Goal: Transaction & Acquisition: Purchase product/service

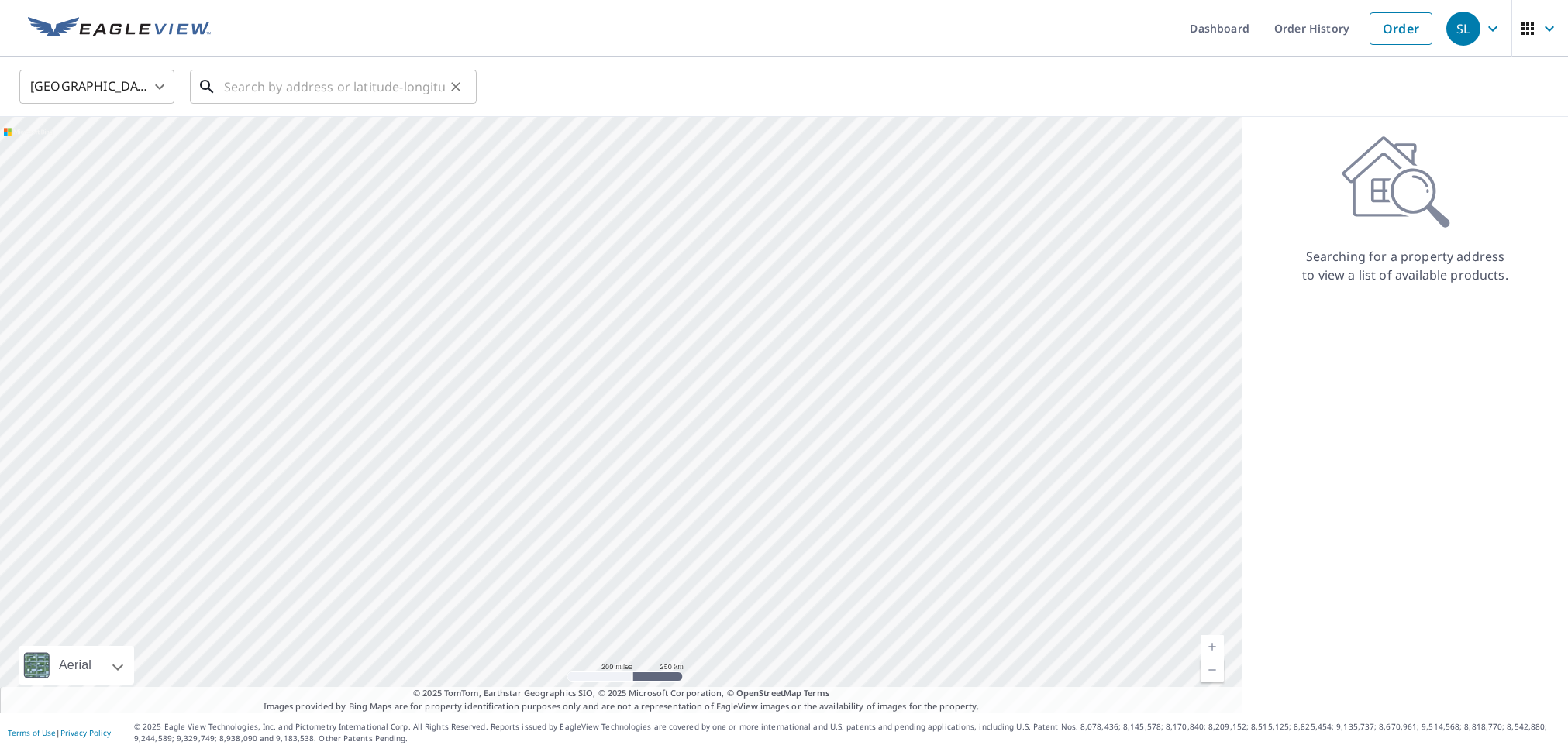
click at [323, 92] on input "text" at bounding box center [335, 87] width 221 height 44
paste input "[STREET_ADDRESS][PERSON_NAME]"
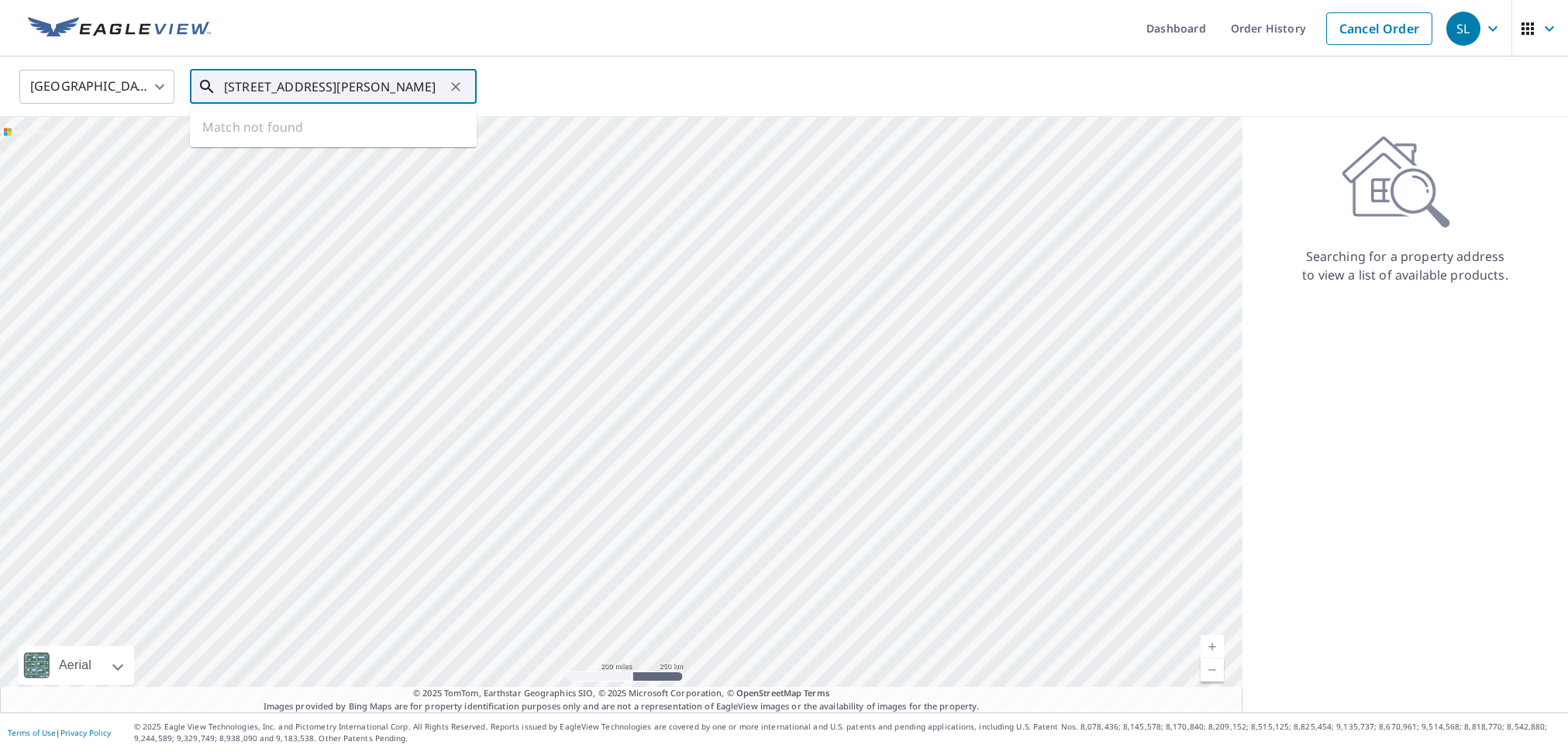
type input "[STREET_ADDRESS][PERSON_NAME]"
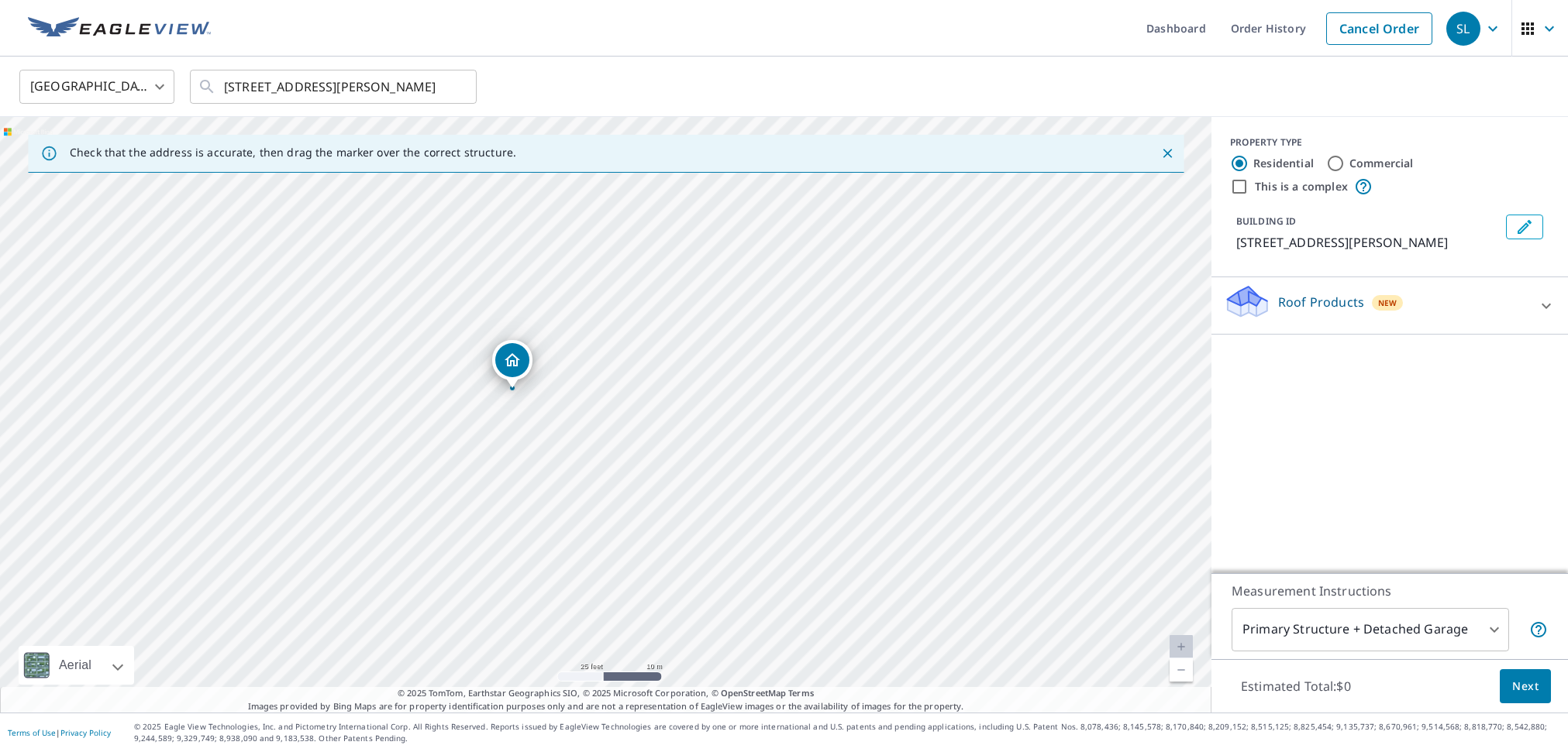
click at [1231, 302] on icon at bounding box center [1246, 296] width 39 height 19
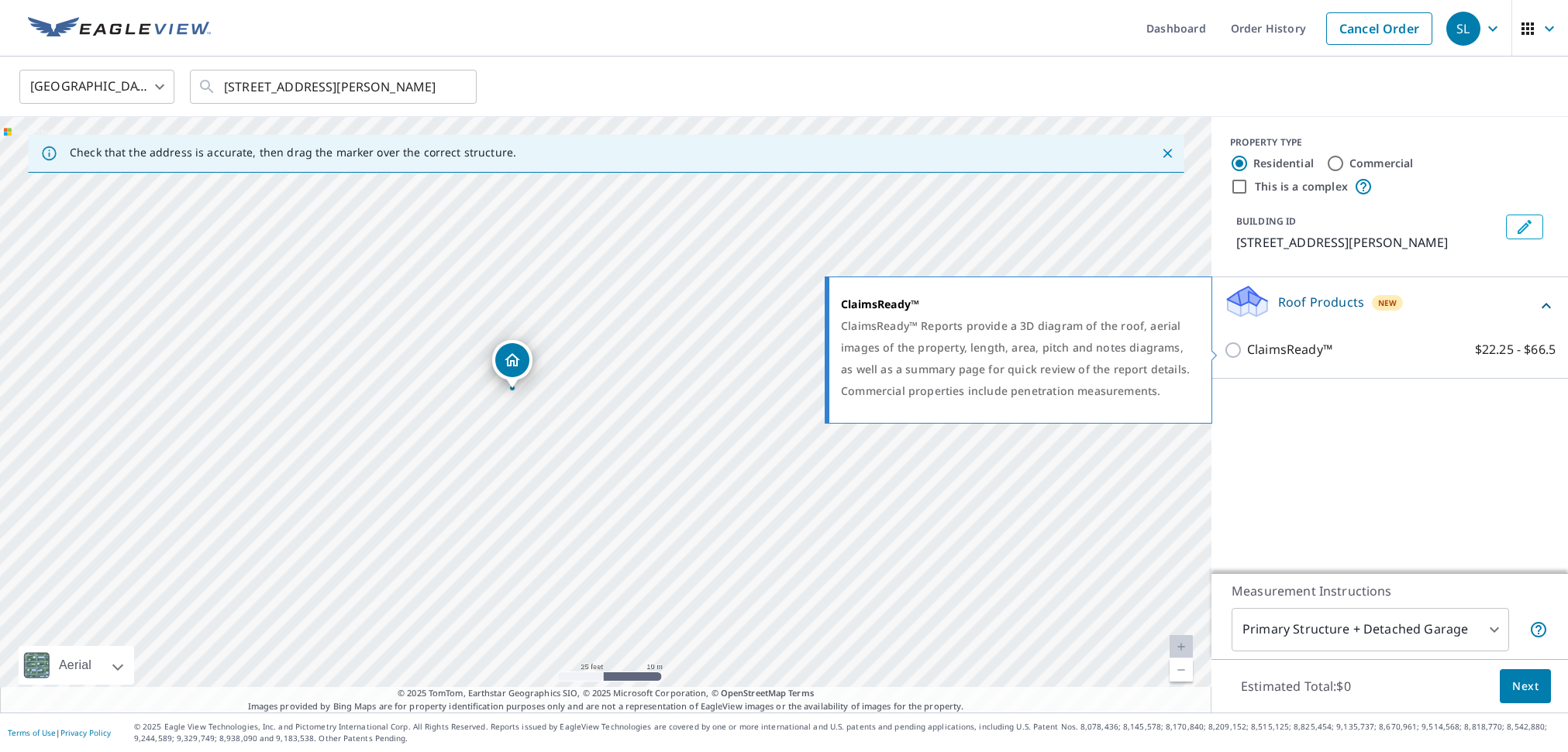
click at [1231, 351] on input "ClaimsReady™ $22.25 - $66.5" at bounding box center [1235, 350] width 24 height 18
checkbox input "true"
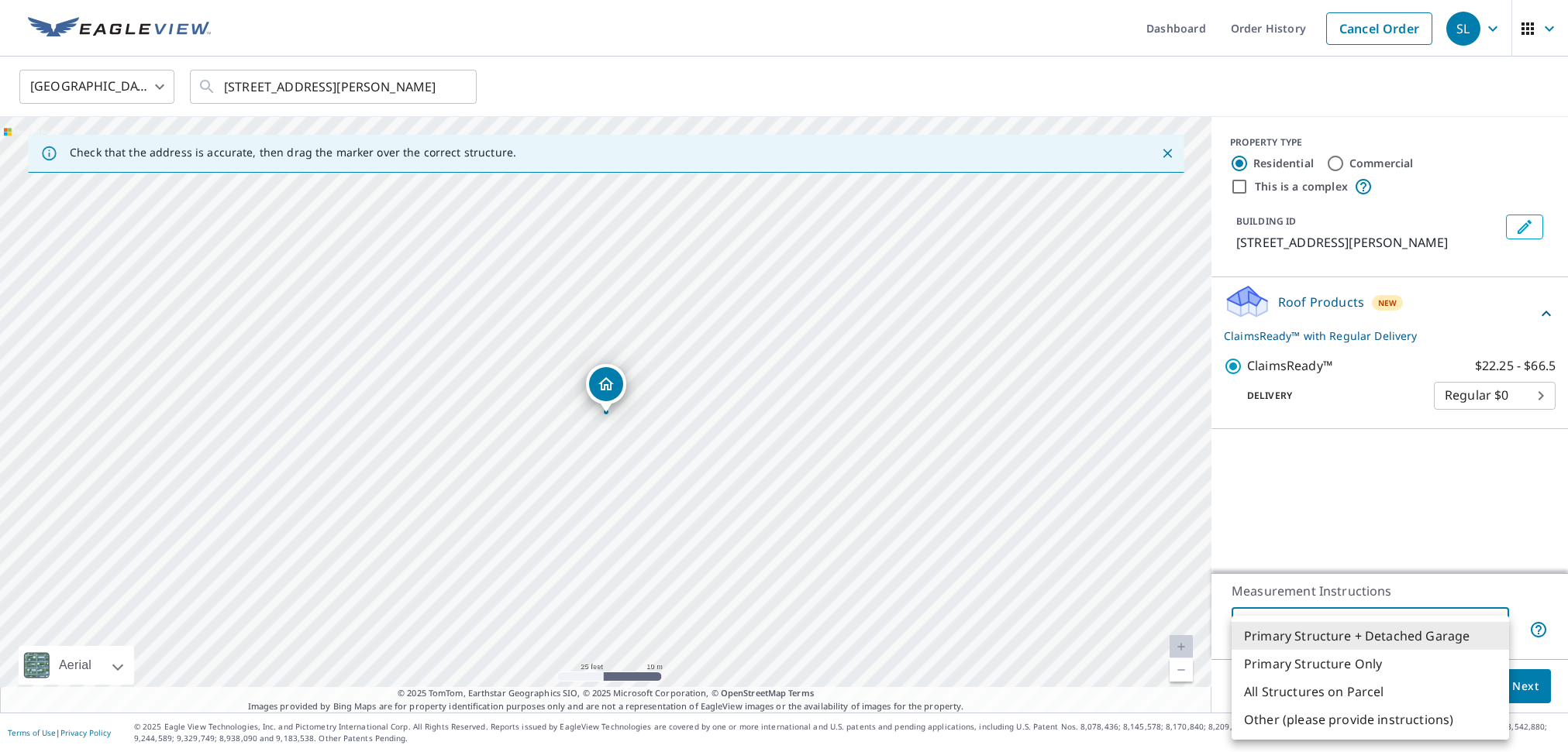
click at [1318, 629] on body "SL SL Dashboard Order History Cancel Order SL [GEOGRAPHIC_DATA] [GEOGRAPHIC_DAT…" at bounding box center [784, 376] width 1568 height 752
click at [1321, 659] on li "Primary Structure Only" at bounding box center [1370, 664] width 278 height 28
type input "2"
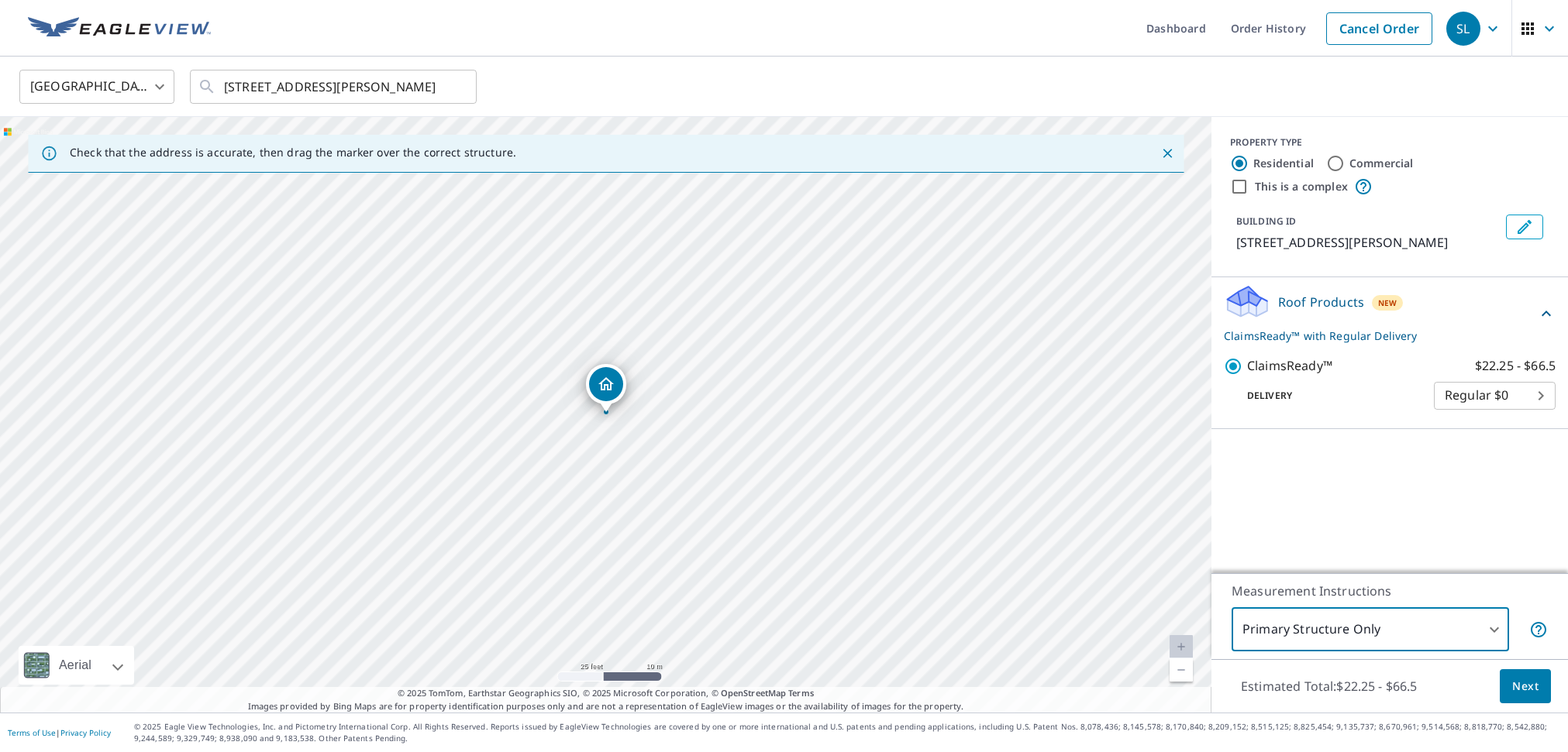
click at [1525, 682] on span "Next" at bounding box center [1525, 687] width 26 height 19
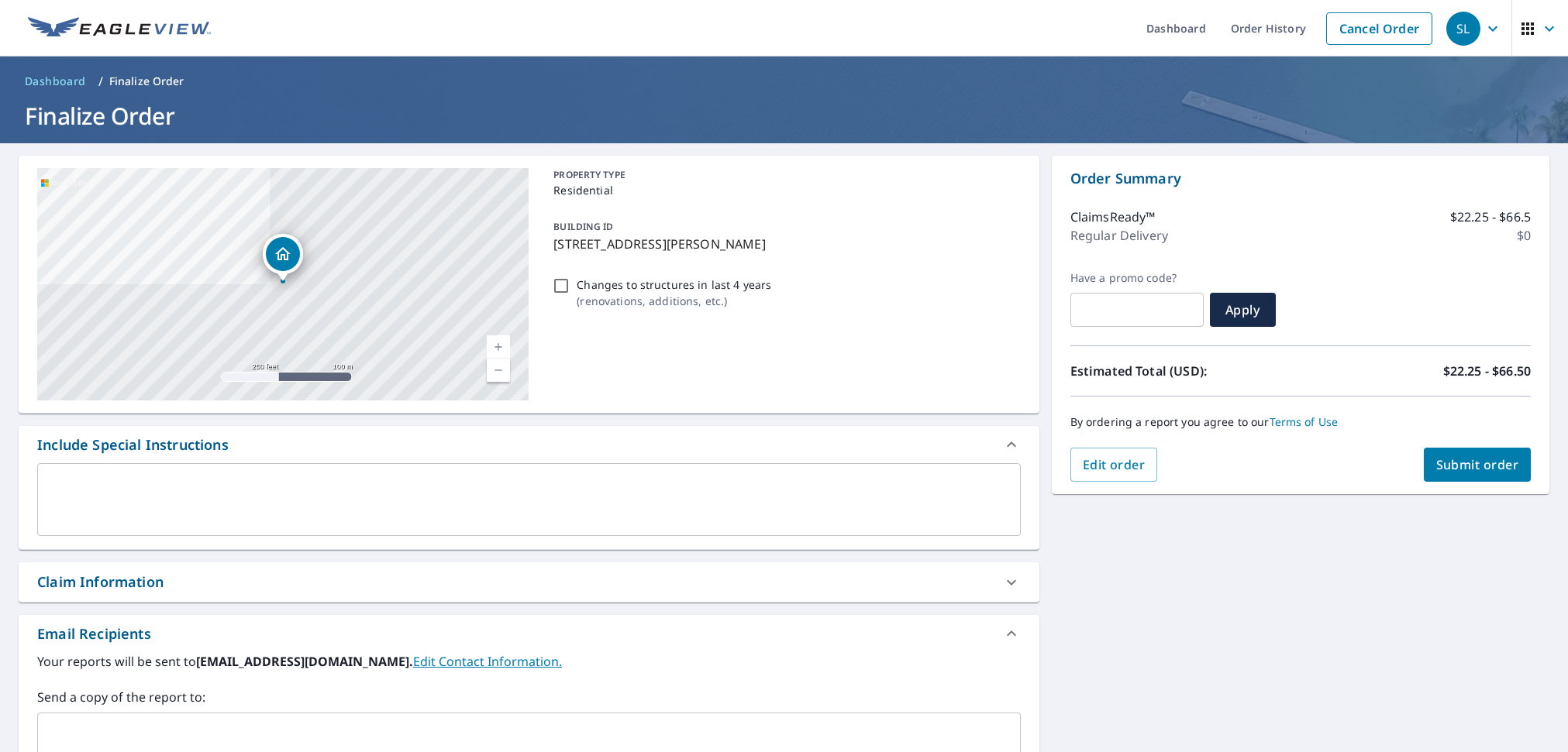
drag, startPoint x: 293, startPoint y: 592, endPoint x: 279, endPoint y: 588, distance: 14.6
click at [293, 592] on div "Claim Information" at bounding box center [514, 582] width 955 height 21
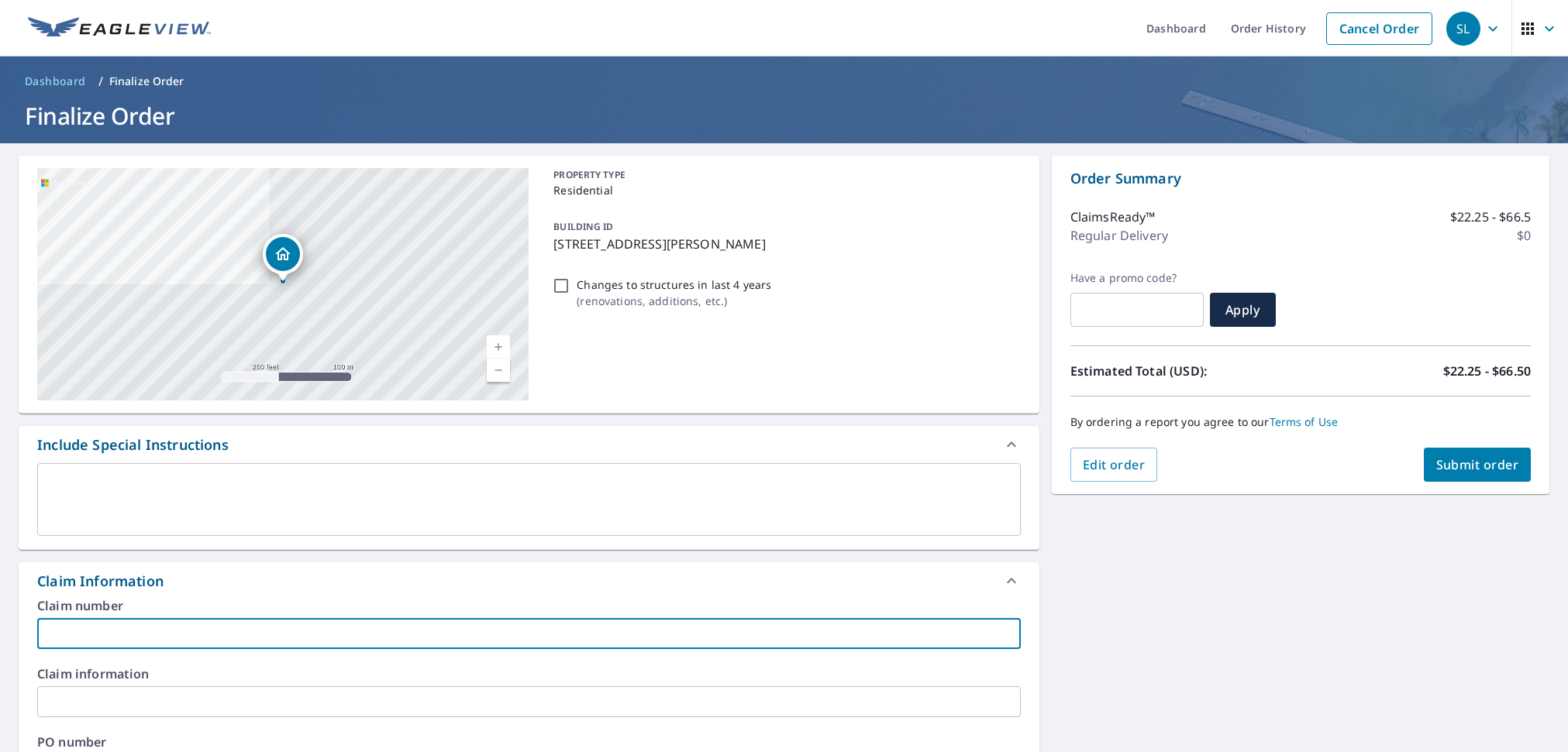
click at [261, 619] on input "text" at bounding box center [529, 634] width 983 height 31
paste input "14498"
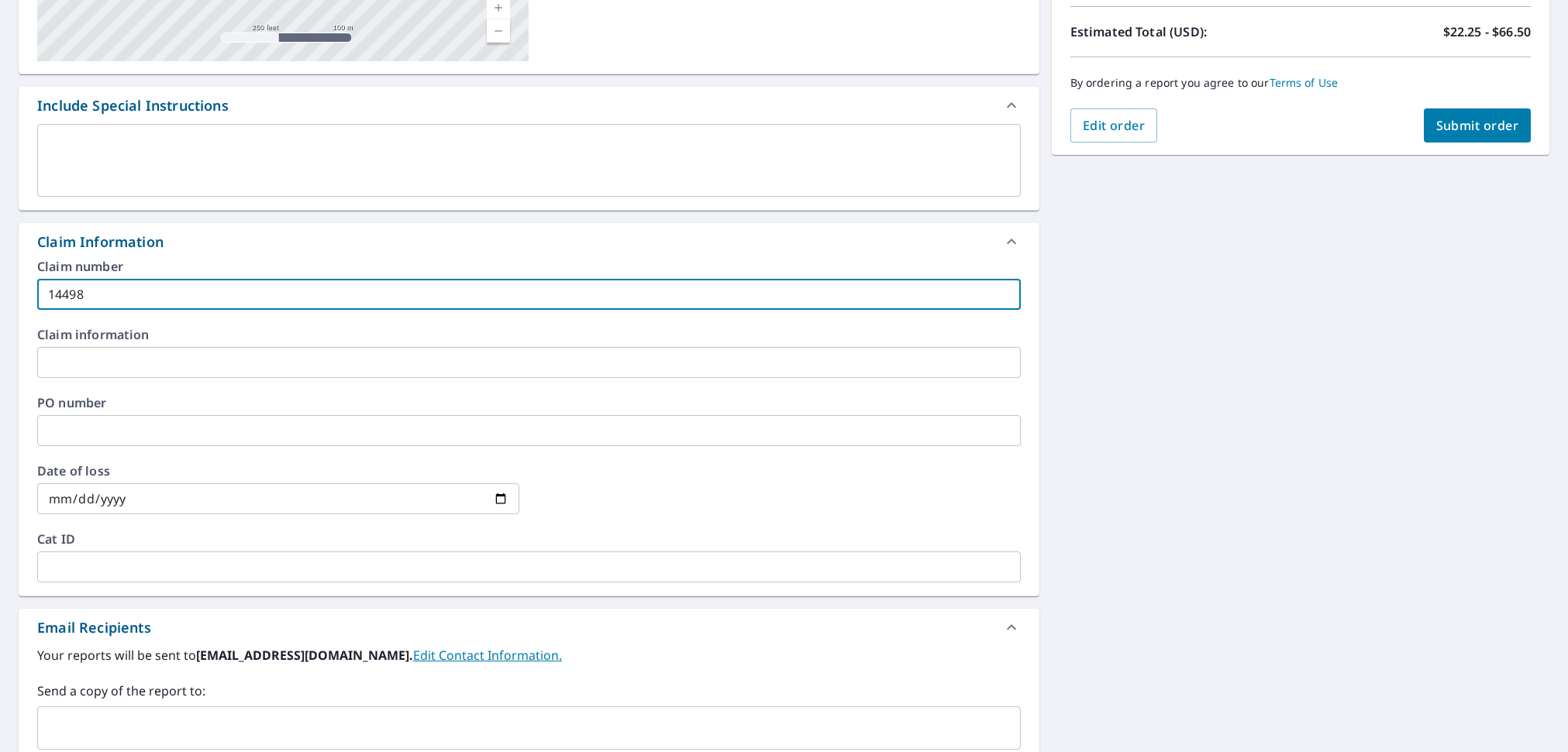
scroll to position [438, 0]
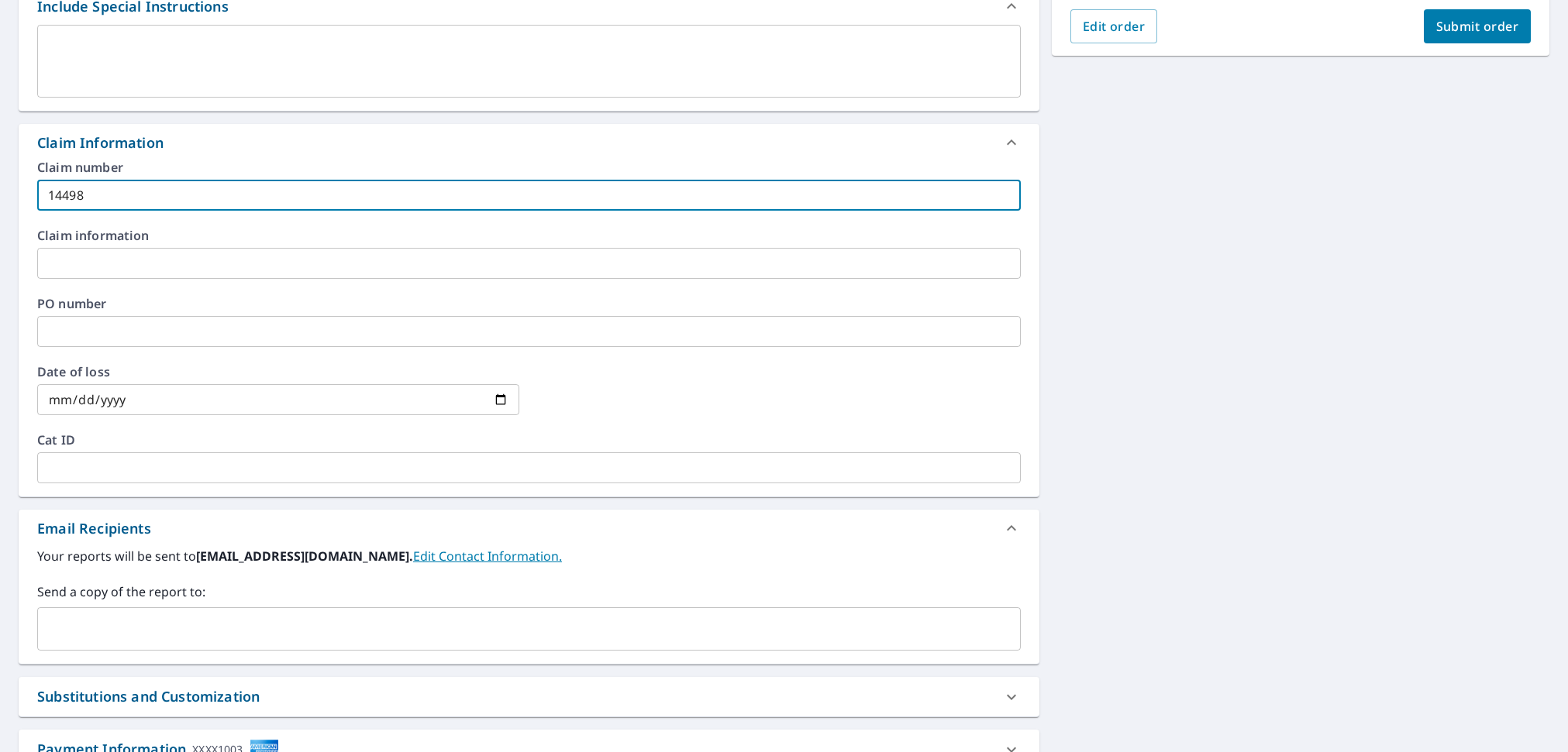
type input "14498"
click at [134, 636] on input "text" at bounding box center [517, 629] width 947 height 30
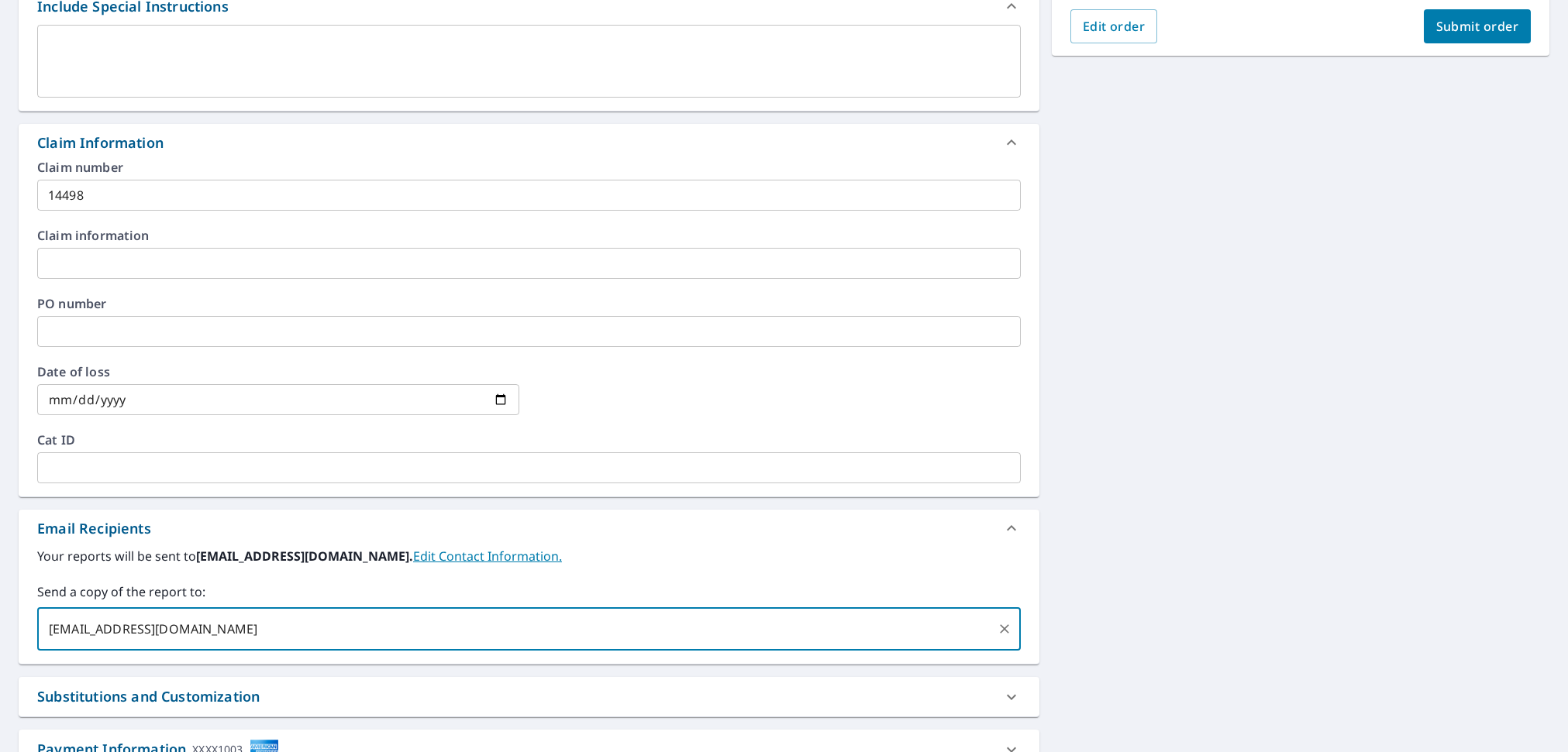
type input "[EMAIL_ADDRESS][DOMAIN_NAME]"
click at [1408, 440] on div "[STREET_ADDRESS][PERSON_NAME][PERSON_NAME] Aerial Road A standard road map Aeri…" at bounding box center [784, 267] width 1568 height 1126
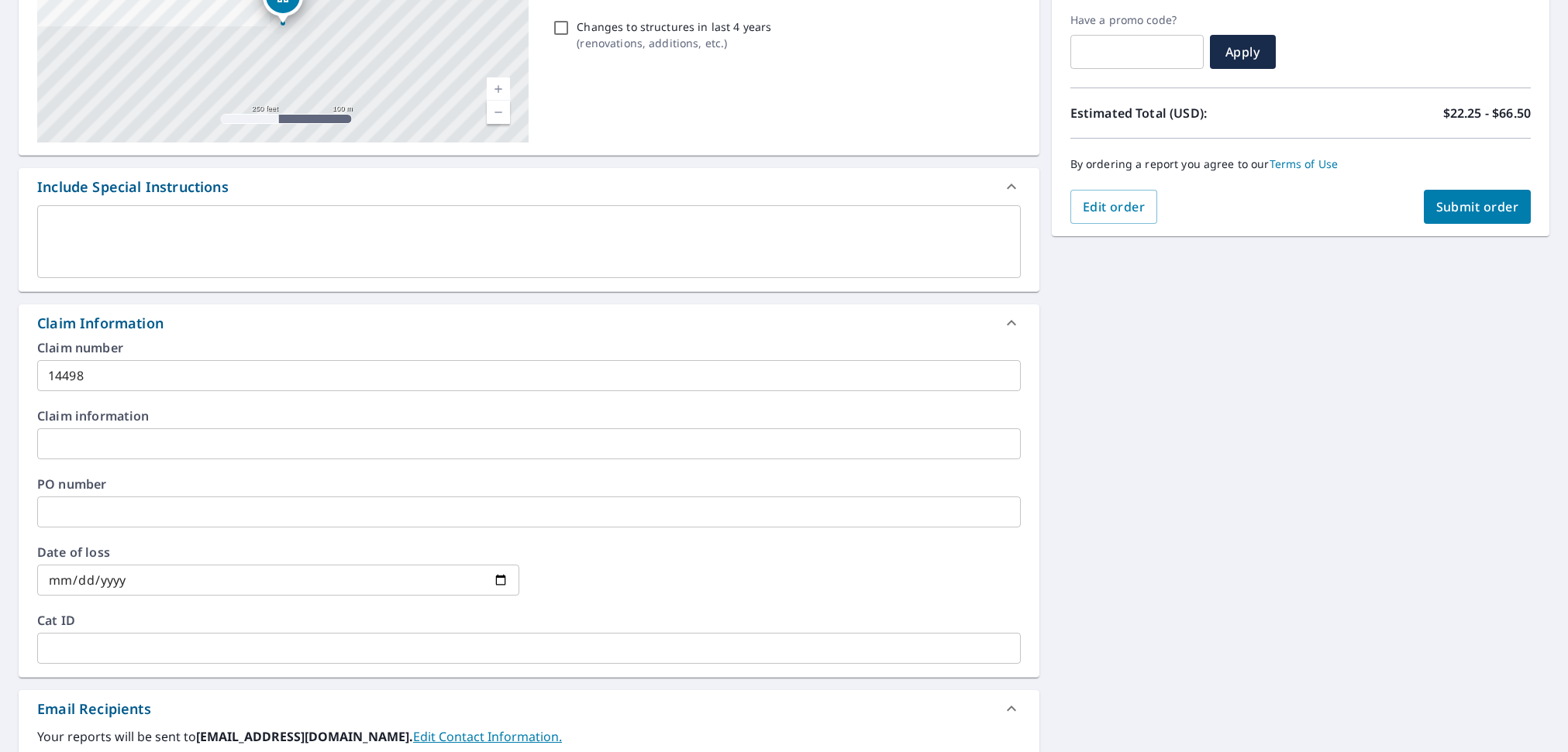
scroll to position [0, 0]
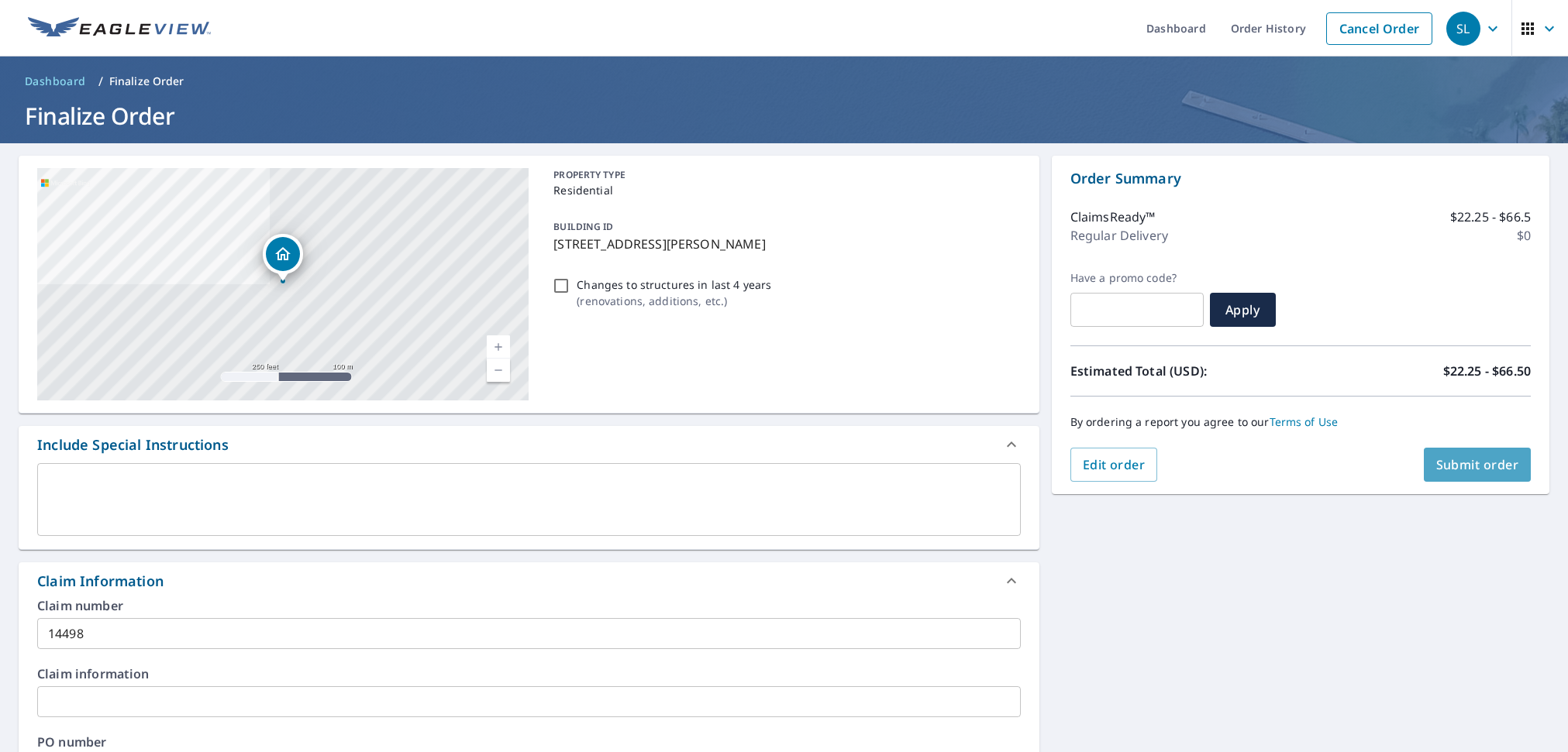
click at [1475, 460] on span "Submit order" at bounding box center [1477, 465] width 83 height 17
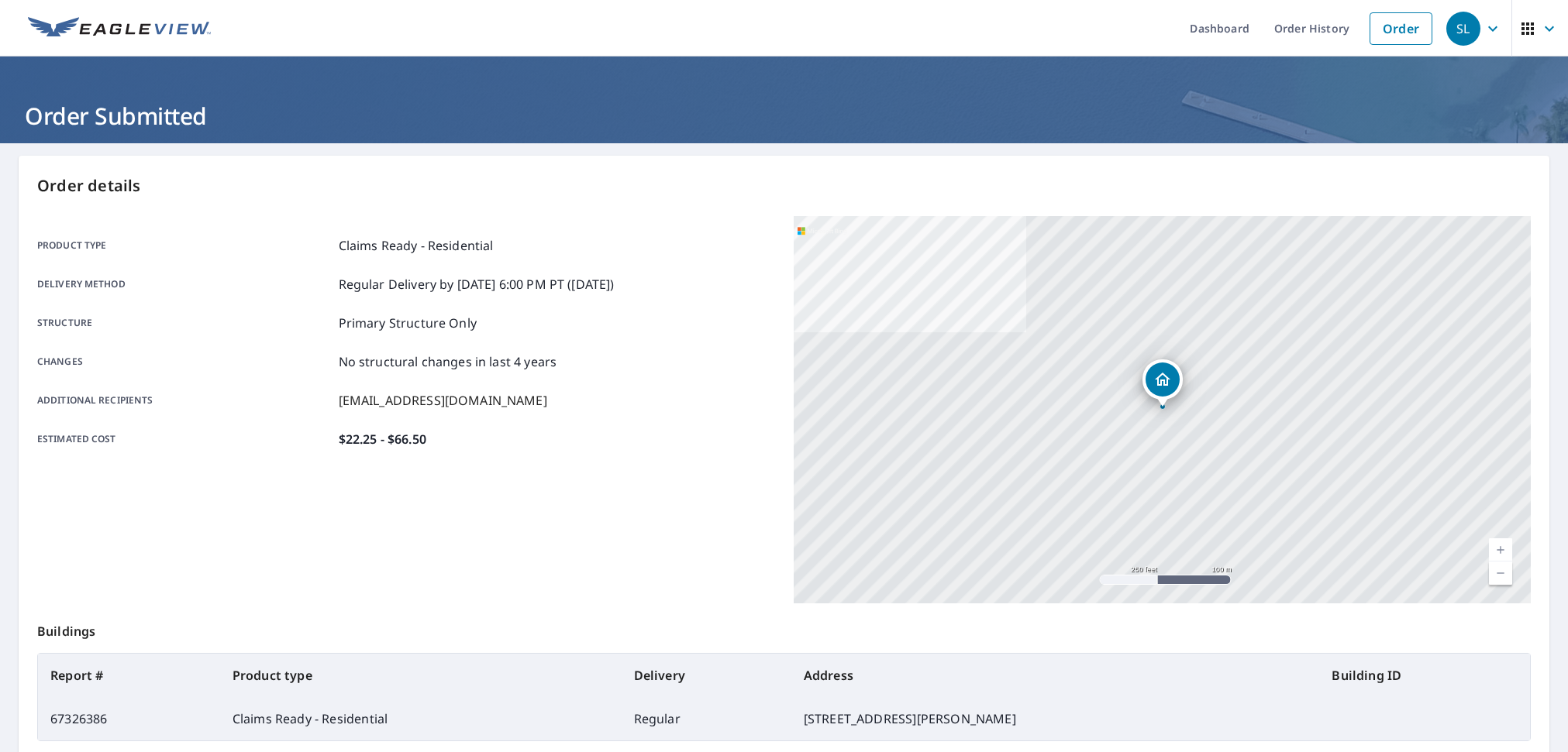
click at [625, 536] on div "Product type Claims Ready - Residential Delivery method Regular Delivery by [DA…" at bounding box center [406, 410] width 738 height 387
